Goal: Information Seeking & Learning: Learn about a topic

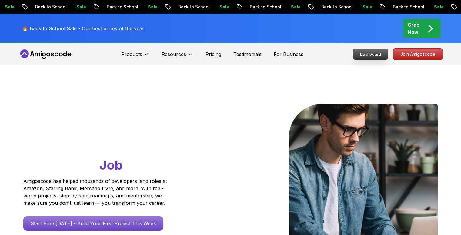
click at [365, 53] on p "Dashboard" at bounding box center [370, 54] width 35 height 10
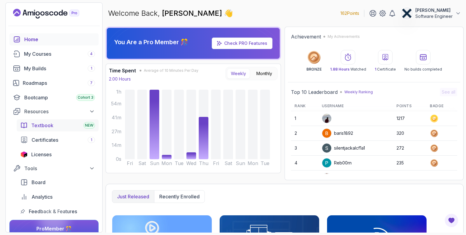
click at [52, 123] on span "Textbook" at bounding box center [42, 125] width 22 height 7
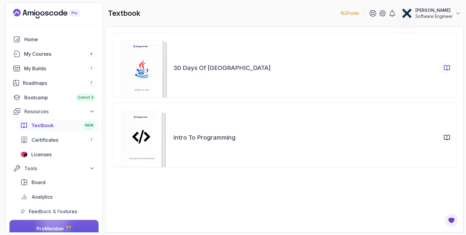
click at [198, 89] on div "30 Days of [GEOGRAPHIC_DATA]" at bounding box center [284, 65] width 345 height 65
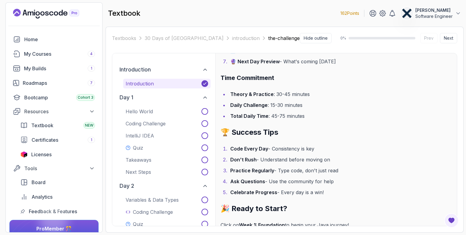
scroll to position [973, 0]
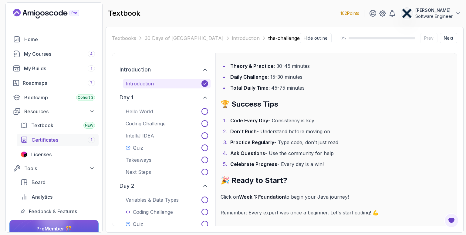
click at [57, 144] on link "Certificates 1" at bounding box center [58, 140] width 82 height 12
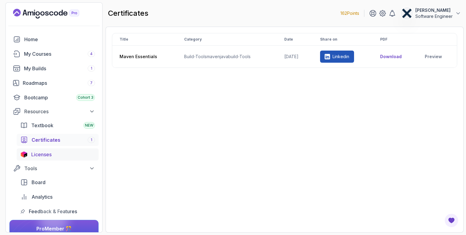
click at [46, 155] on span "Licenses" at bounding box center [41, 154] width 20 height 7
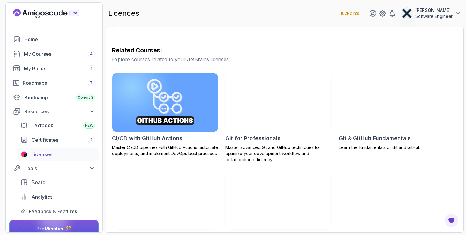
scroll to position [142, 0]
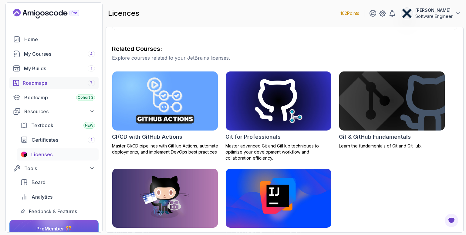
click at [54, 86] on div "Roadmaps 7" at bounding box center [59, 82] width 72 height 7
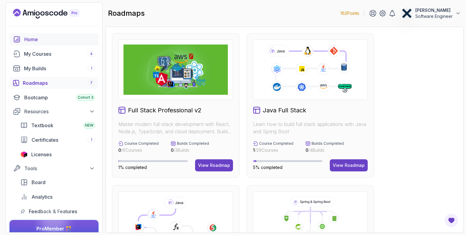
click at [25, 39] on div "Home" at bounding box center [59, 39] width 71 height 7
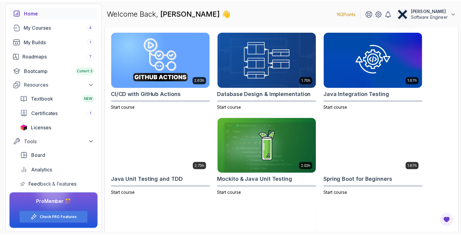
scroll to position [188, 0]
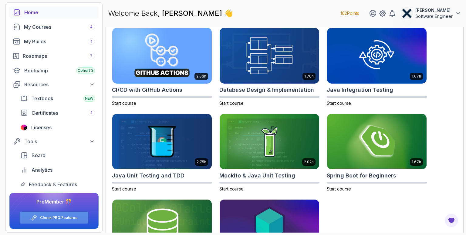
click at [75, 217] on link "Check PRO Features" at bounding box center [58, 218] width 37 height 5
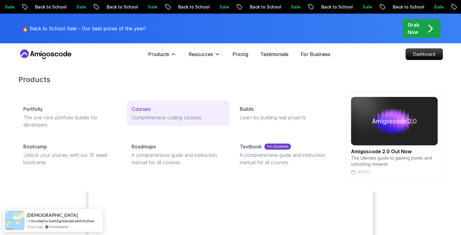
click at [157, 113] on div "Courses" at bounding box center [179, 109] width 94 height 7
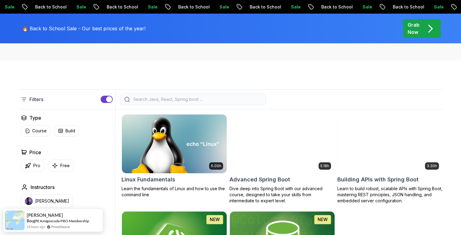
scroll to position [111, 0]
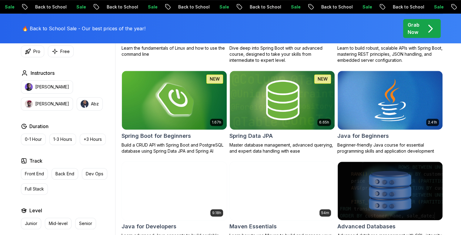
scroll to position [262, 0]
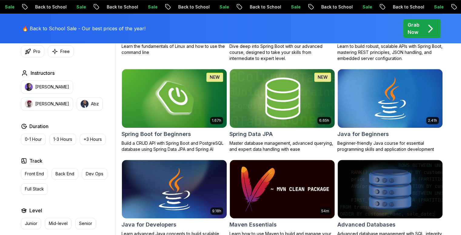
click at [273, 95] on img at bounding box center [282, 99] width 110 height 62
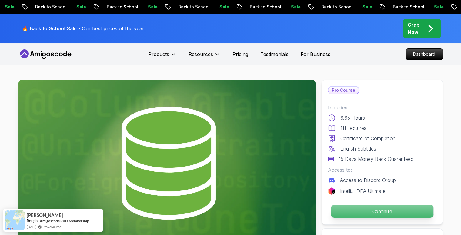
click at [348, 211] on p "Continue" at bounding box center [382, 211] width 103 height 13
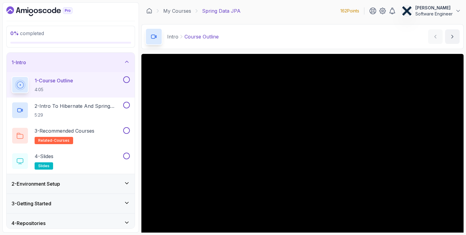
click at [301, 52] on main "My Courses Spring Data JPA 162 Points [PERSON_NAME] Software Engineer 2 - Intro…" at bounding box center [302, 117] width 322 height 231
click at [129, 80] on button at bounding box center [126, 79] width 7 height 7
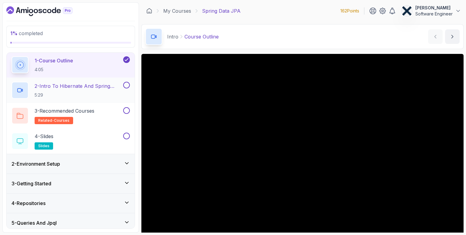
scroll to position [20, 0]
click at [83, 89] on h2 "2 - Intro To Hibernate And Spring Data Jpa 5:29" at bounding box center [78, 90] width 87 height 16
